Goal: Task Accomplishment & Management: Manage account settings

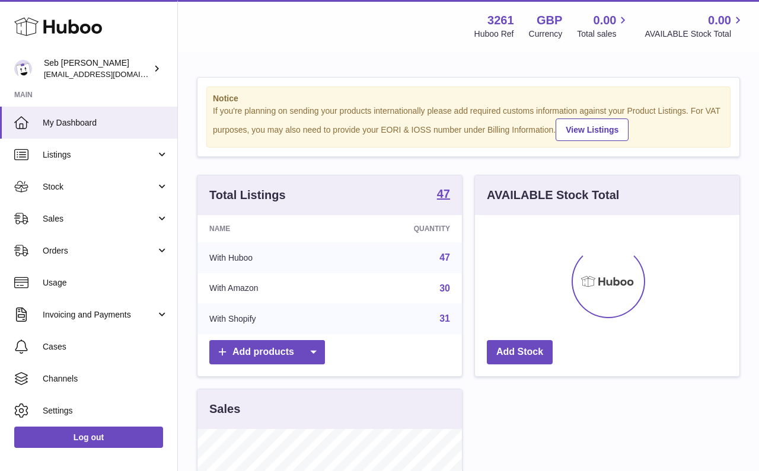
scroll to position [185, 264]
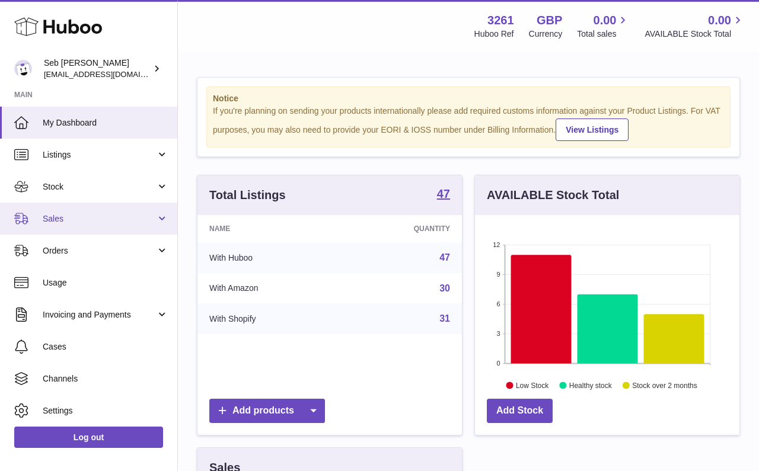
click at [87, 226] on link "Sales" at bounding box center [88, 219] width 177 height 32
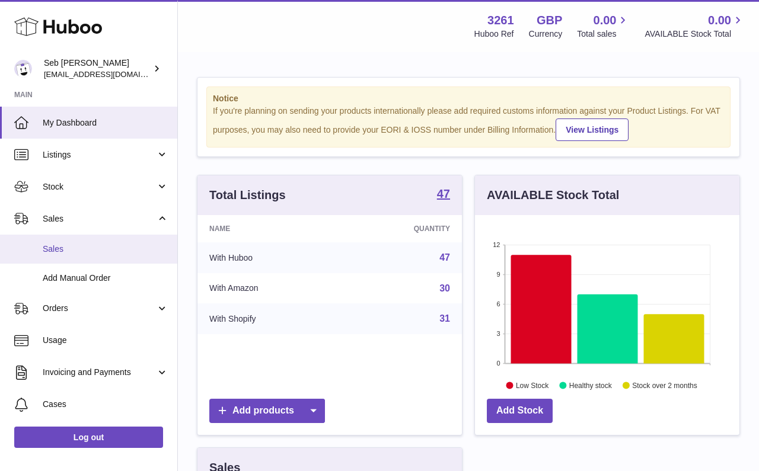
click at [90, 237] on link "Sales" at bounding box center [88, 249] width 177 height 29
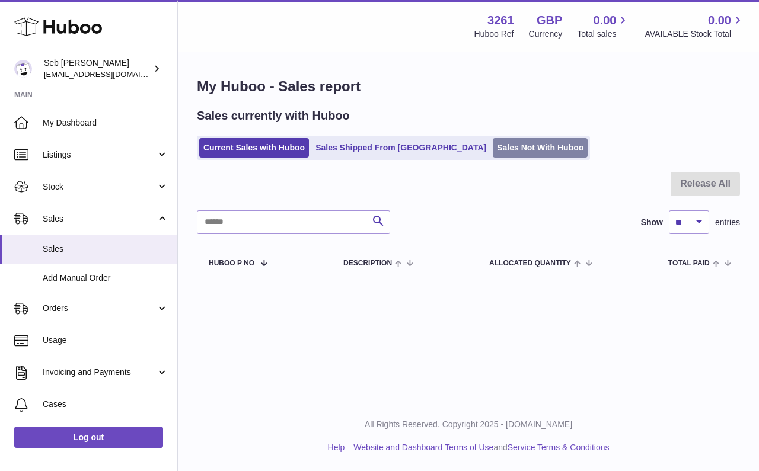
click at [506, 149] on link "Sales Not With Huboo" at bounding box center [540, 148] width 95 height 20
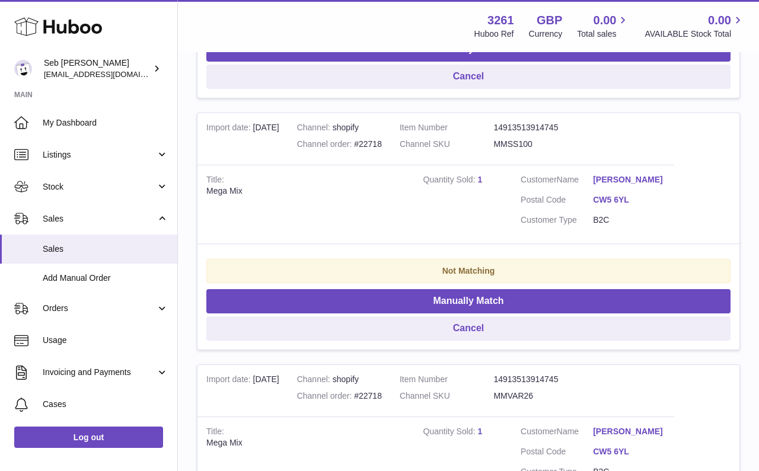
scroll to position [469, 0]
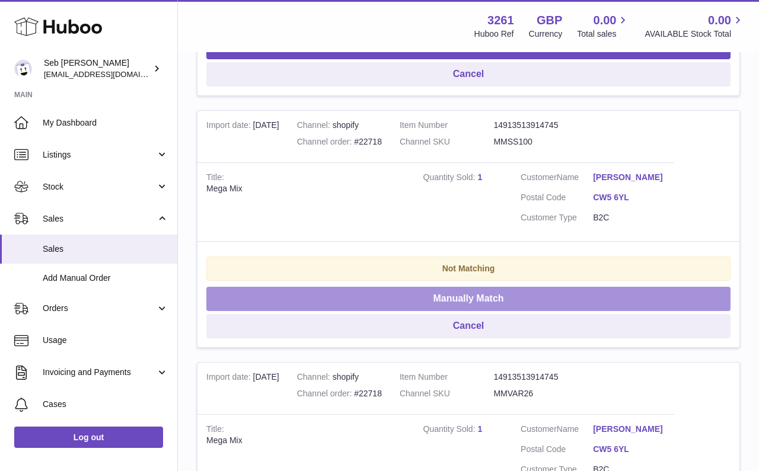
click at [533, 287] on button "Manually Match" at bounding box center [468, 299] width 524 height 24
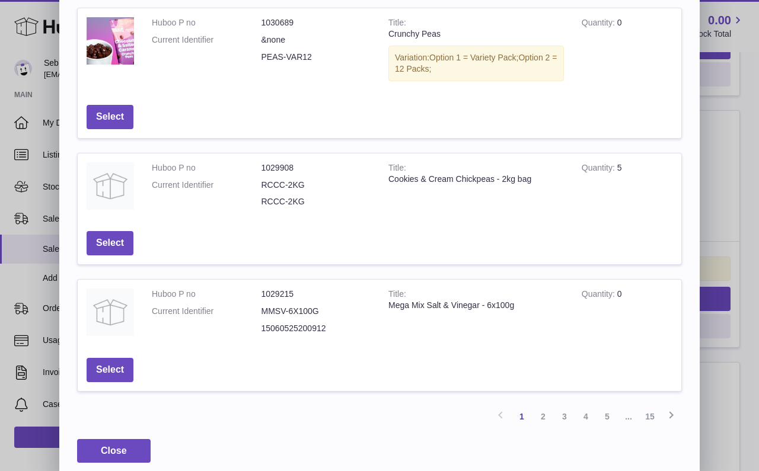
scroll to position [341, 0]
click at [538, 407] on link "2" at bounding box center [543, 417] width 21 height 21
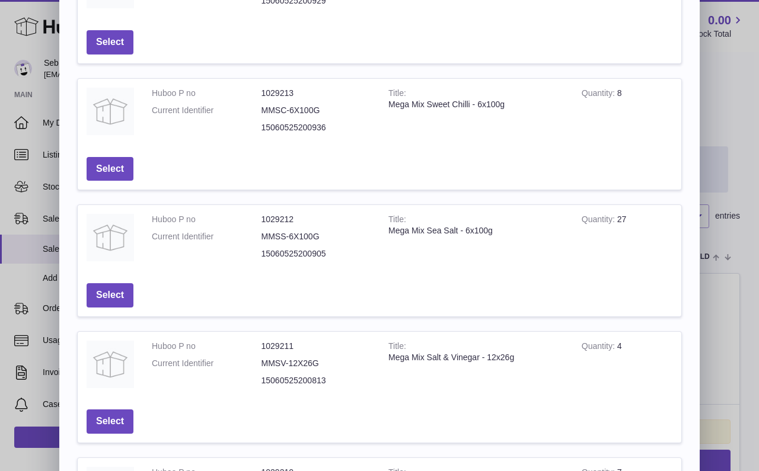
scroll to position [135, 0]
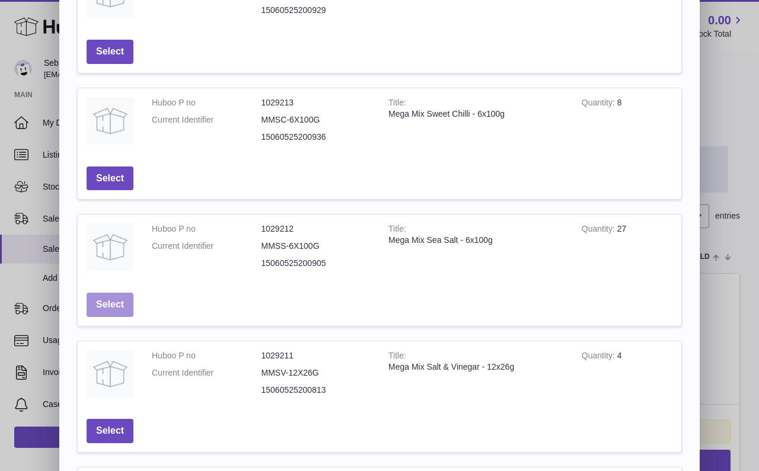
click at [125, 304] on button "Select" at bounding box center [110, 305] width 47 height 24
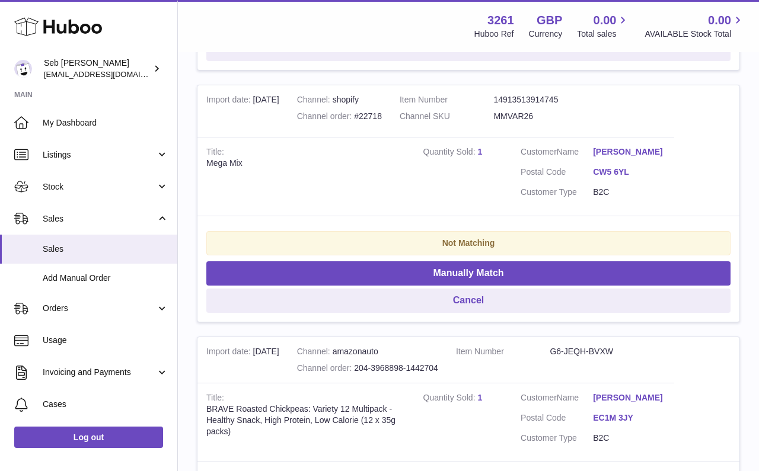
scroll to position [491, 0]
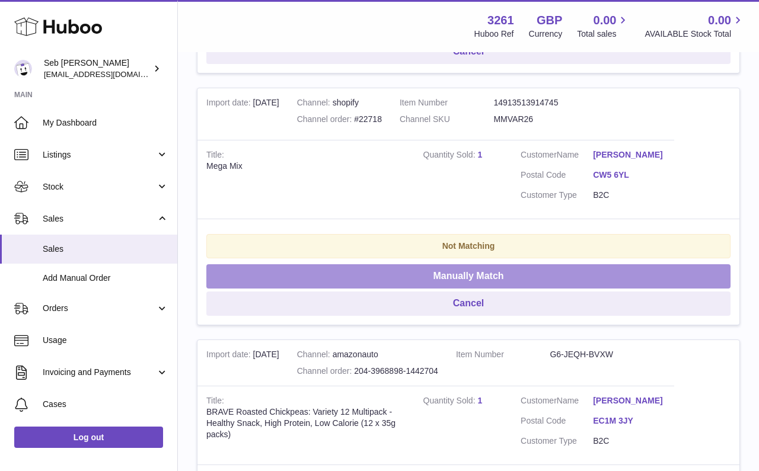
click at [439, 264] on button "Manually Match" at bounding box center [468, 276] width 524 height 24
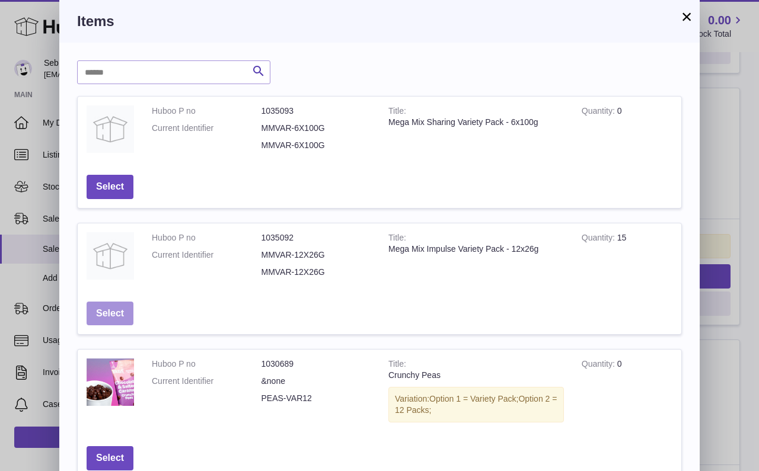
click at [120, 313] on button "Select" at bounding box center [110, 314] width 47 height 24
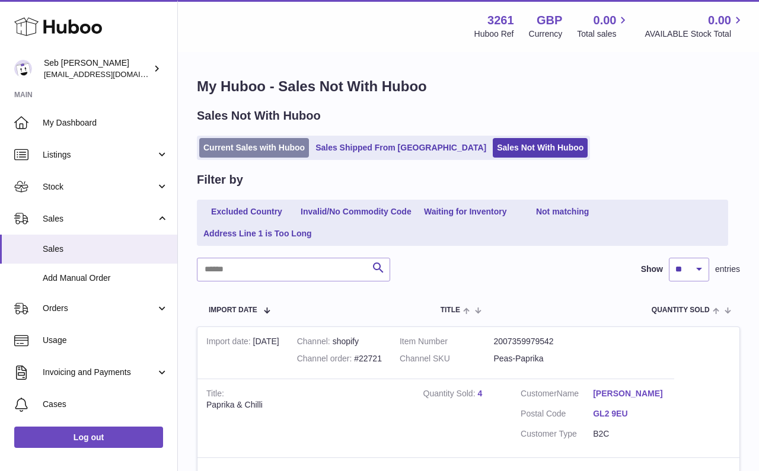
scroll to position [0, 0]
click at [235, 146] on link "Current Sales with Huboo" at bounding box center [254, 148] width 110 height 20
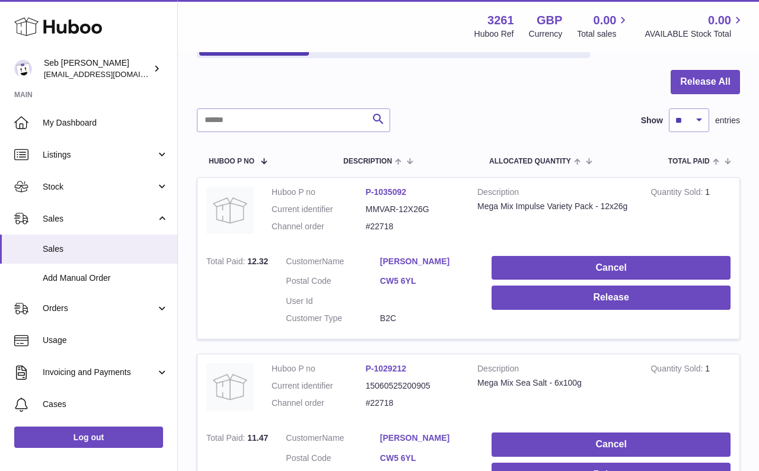
scroll to position [167, 0]
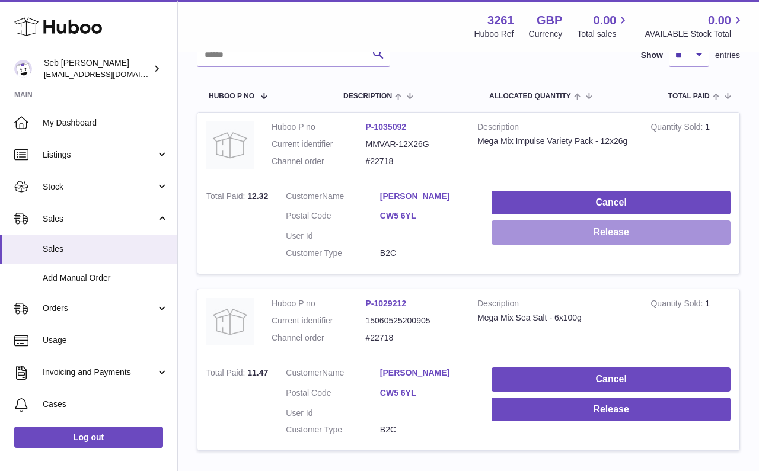
click at [537, 222] on button "Release" at bounding box center [611, 233] width 239 height 24
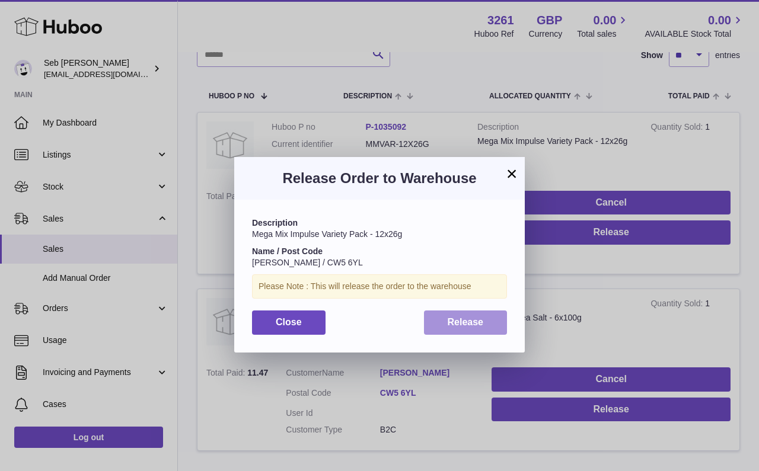
click at [473, 323] on span "Release" at bounding box center [466, 322] width 36 height 10
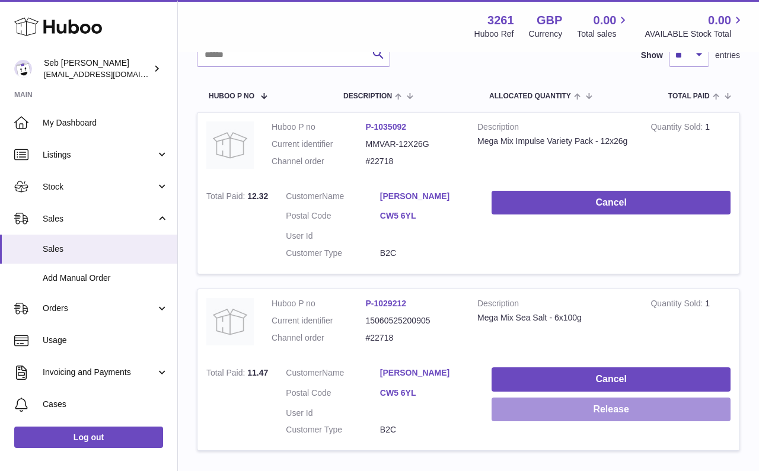
click at [538, 408] on button "Release" at bounding box center [611, 410] width 239 height 24
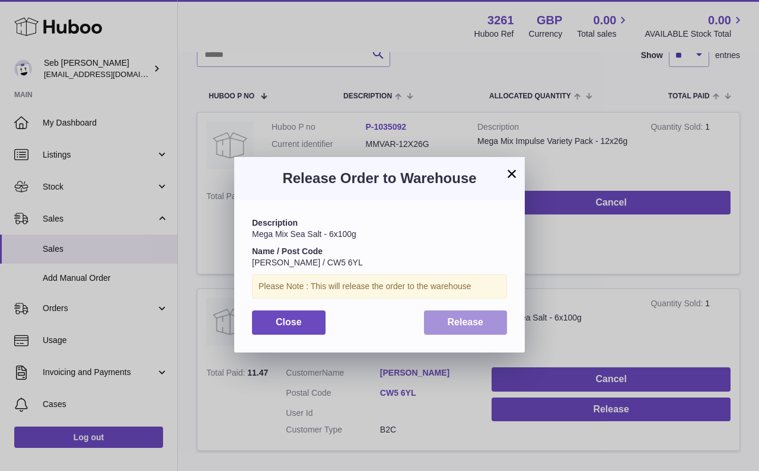
click at [495, 321] on button "Release" at bounding box center [466, 323] width 84 height 24
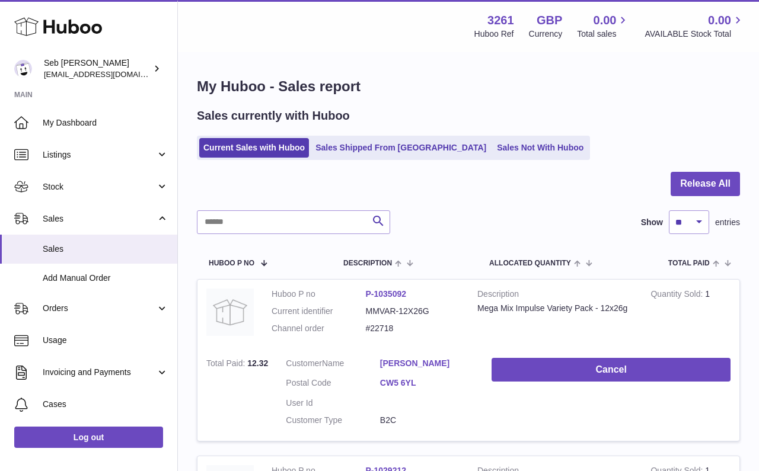
scroll to position [0, 0]
